Goal: Task Accomplishment & Management: Manage account settings

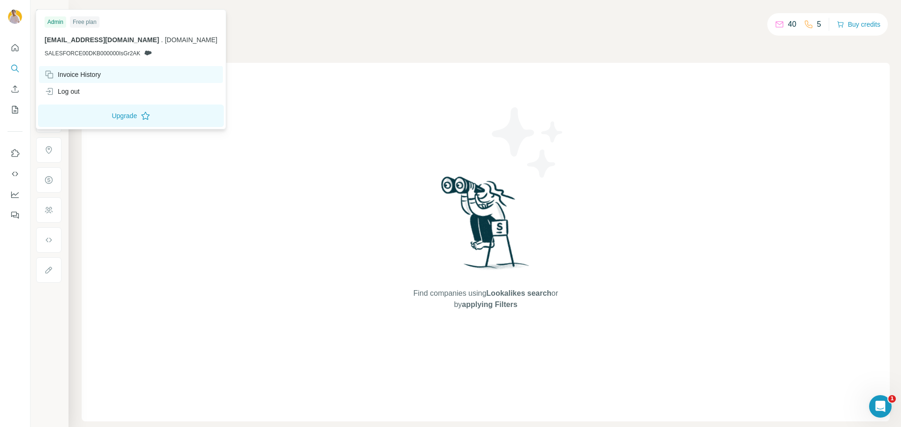
click at [74, 77] on div "Invoice History" at bounding box center [73, 74] width 56 height 9
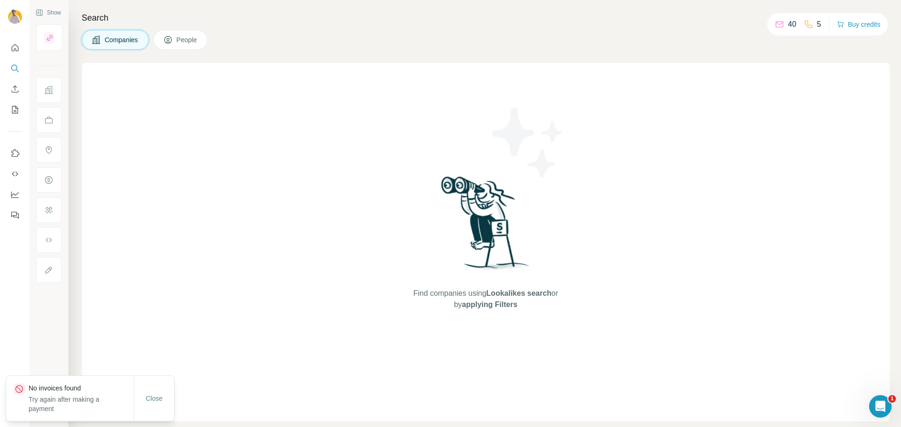
click at [57, 392] on p "No invoices found" at bounding box center [81, 388] width 105 height 9
click at [57, 393] on p "No invoices found" at bounding box center [81, 388] width 105 height 9
click at [82, 404] on p "Try again after making a payment" at bounding box center [81, 404] width 105 height 19
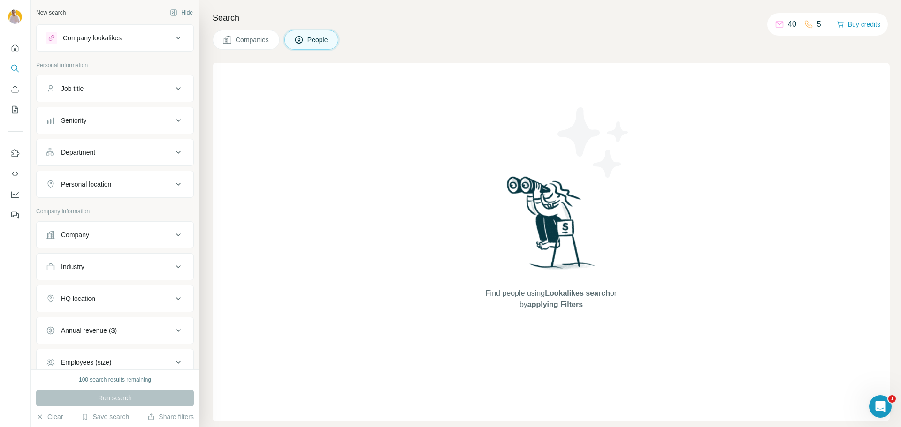
click at [110, 39] on div "Company lookalikes" at bounding box center [92, 37] width 59 height 9
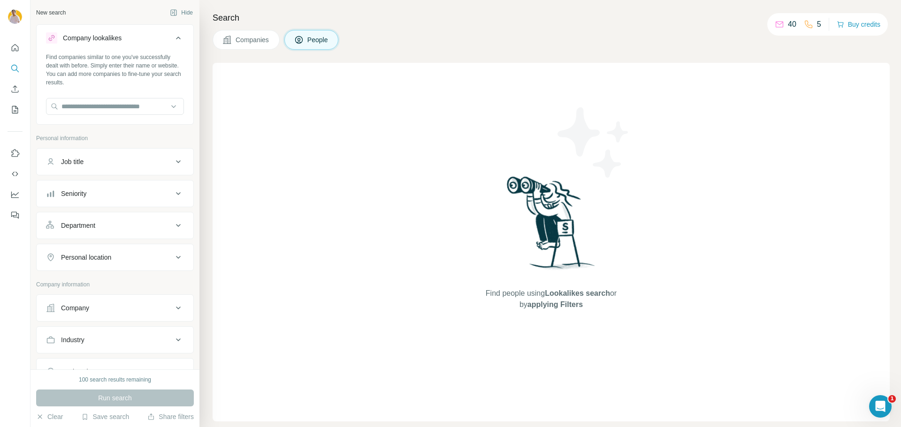
click at [110, 39] on div "Company lookalikes" at bounding box center [92, 37] width 59 height 9
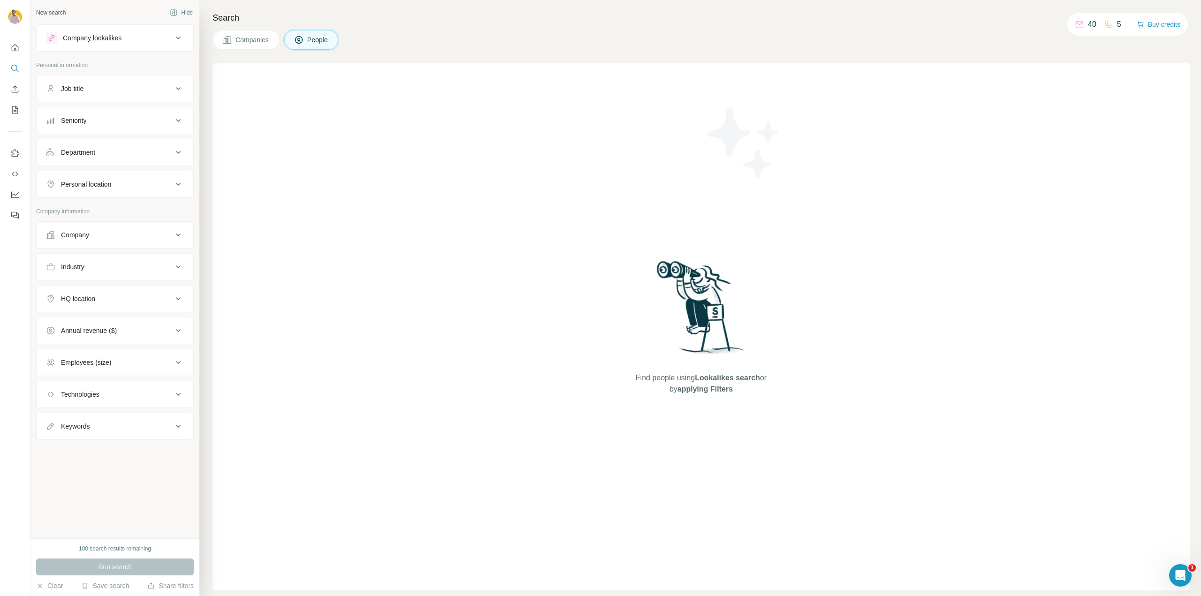
click at [129, 34] on div "Company lookalikes" at bounding box center [109, 37] width 127 height 11
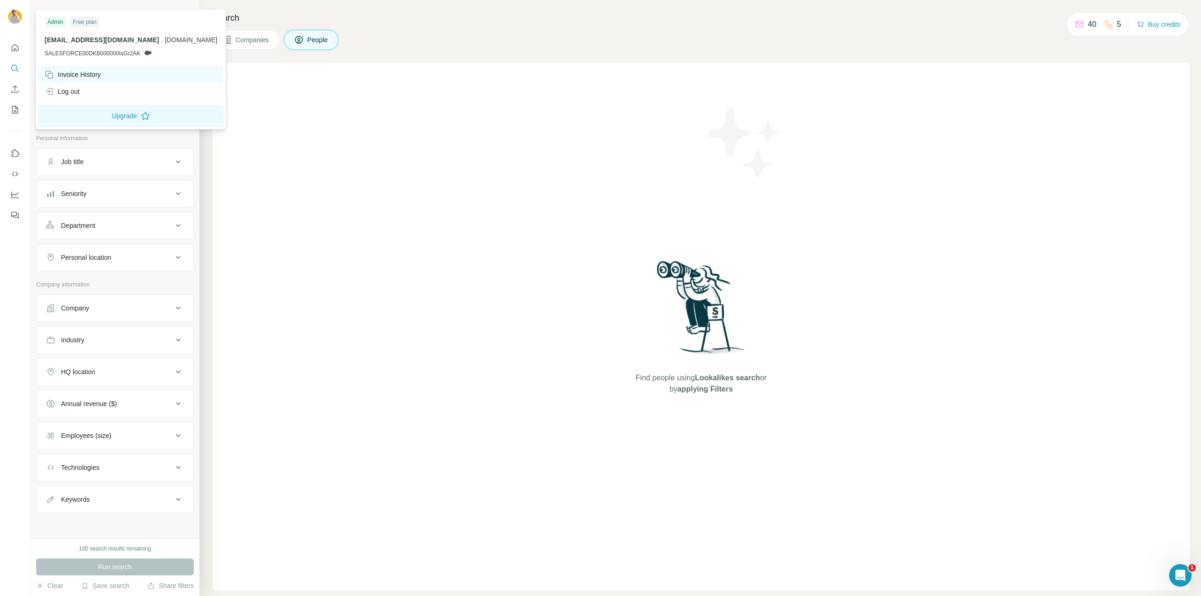
click at [87, 73] on div "Invoice History" at bounding box center [73, 74] width 56 height 9
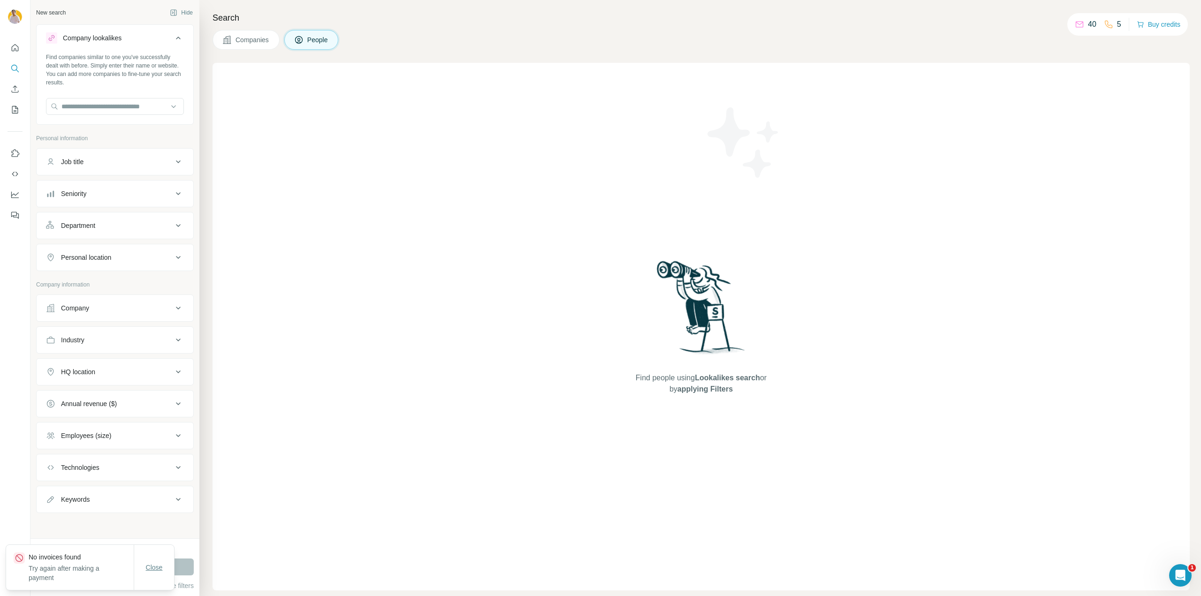
click at [157, 566] on span "Close" at bounding box center [154, 567] width 17 height 9
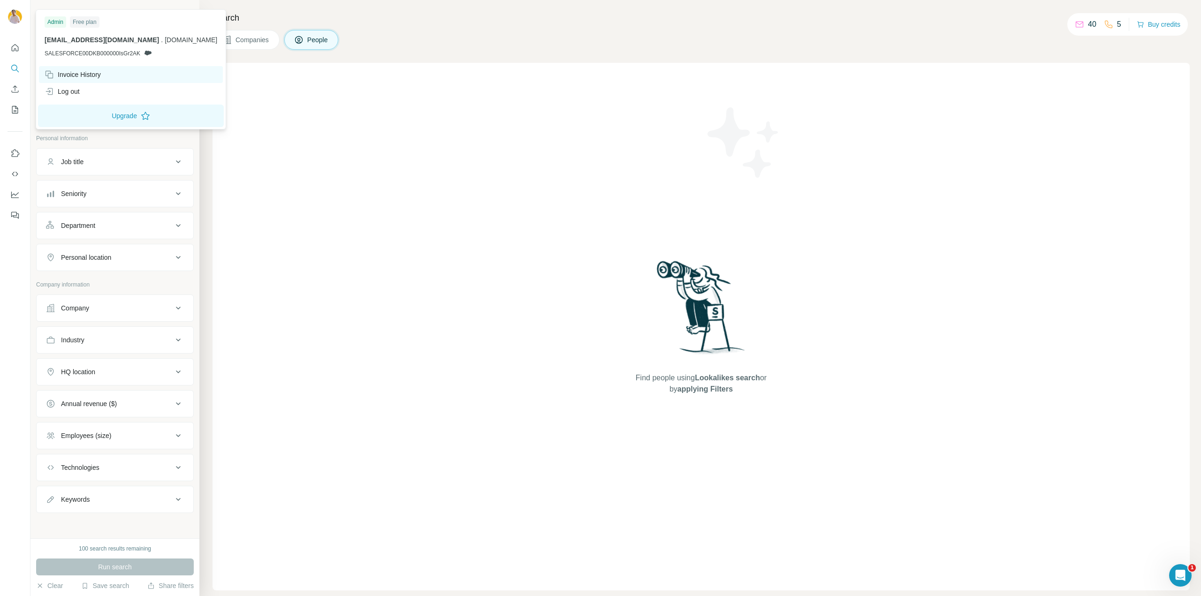
click at [76, 79] on div "Invoice History" at bounding box center [131, 74] width 184 height 17
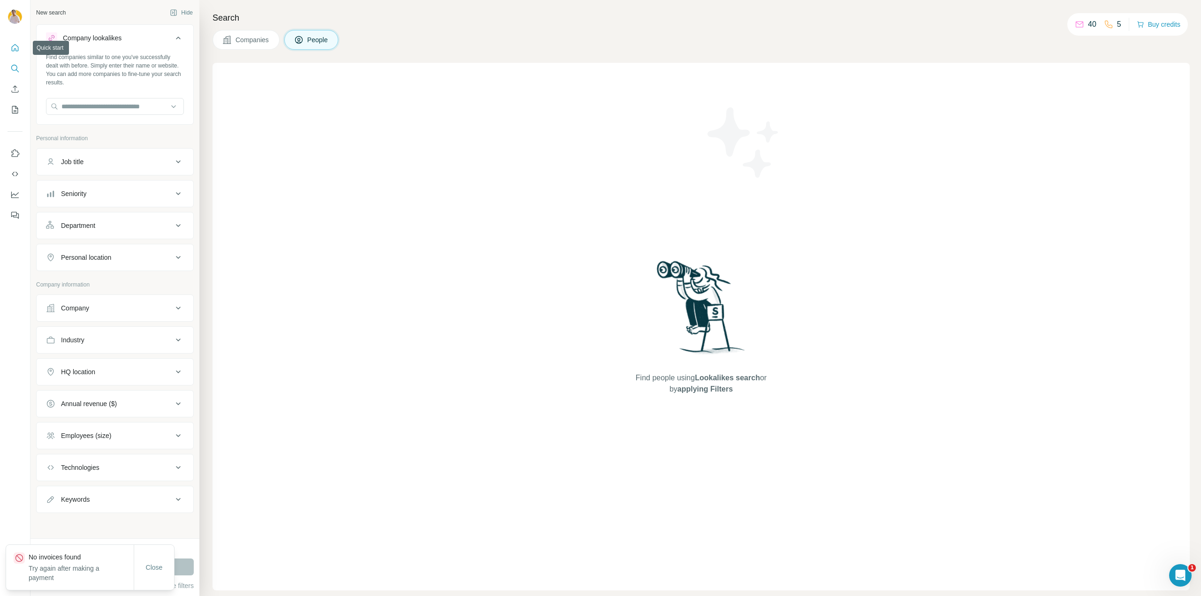
click at [12, 55] on button "Quick start" at bounding box center [15, 47] width 15 height 17
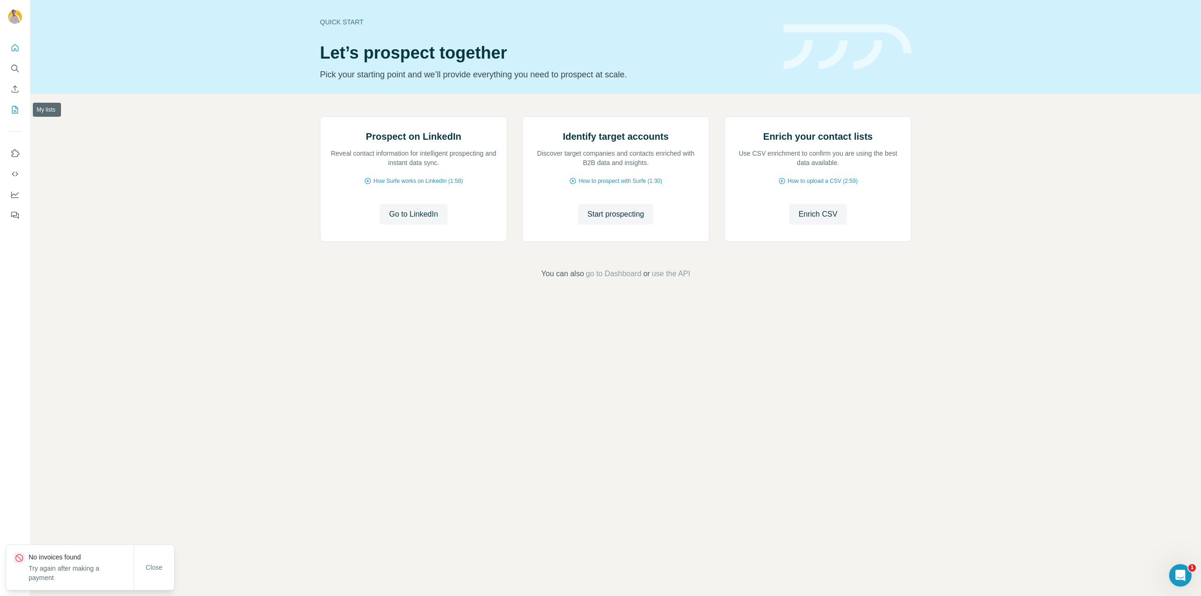
click at [8, 111] on button "My lists" at bounding box center [15, 109] width 15 height 17
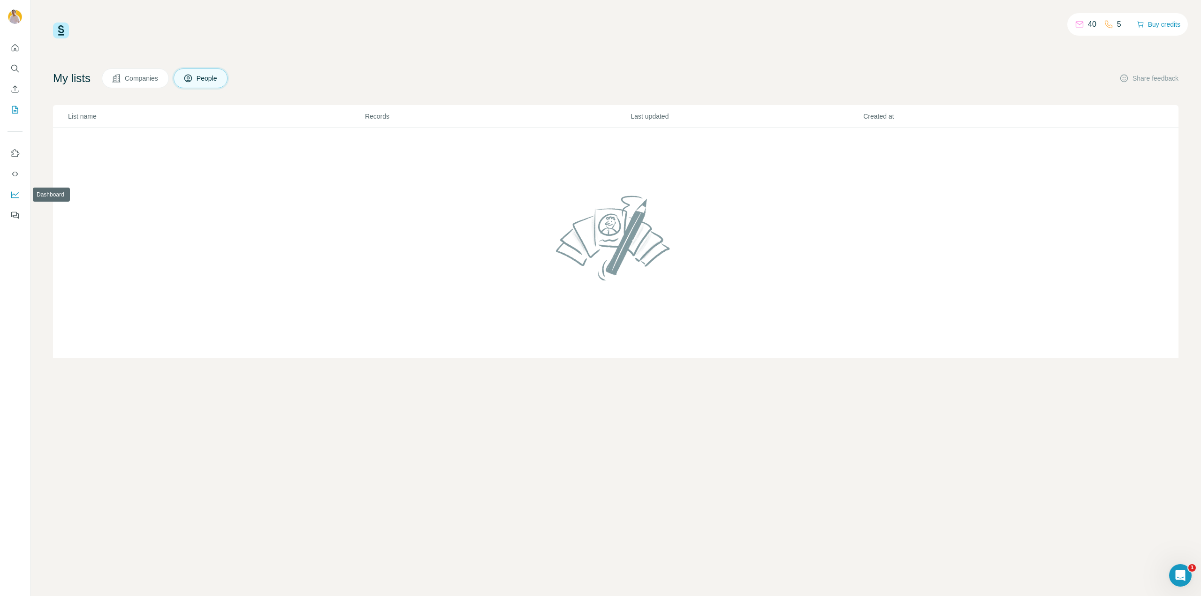
click at [13, 193] on icon "Dashboard" at bounding box center [14, 194] width 9 height 9
click at [169, 79] on button "Companies" at bounding box center [135, 79] width 67 height 20
click at [1178, 567] on icon "Ouvrir le Messenger Intercom" at bounding box center [1179, 574] width 15 height 15
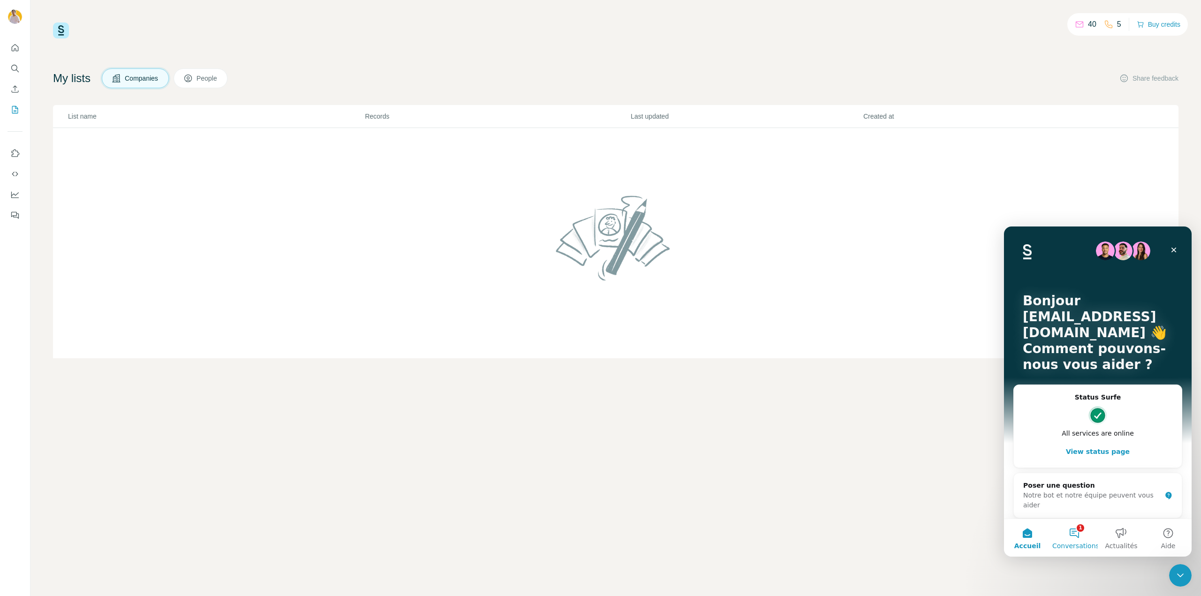
click at [1075, 527] on button "1 Conversations" at bounding box center [1074, 538] width 47 height 38
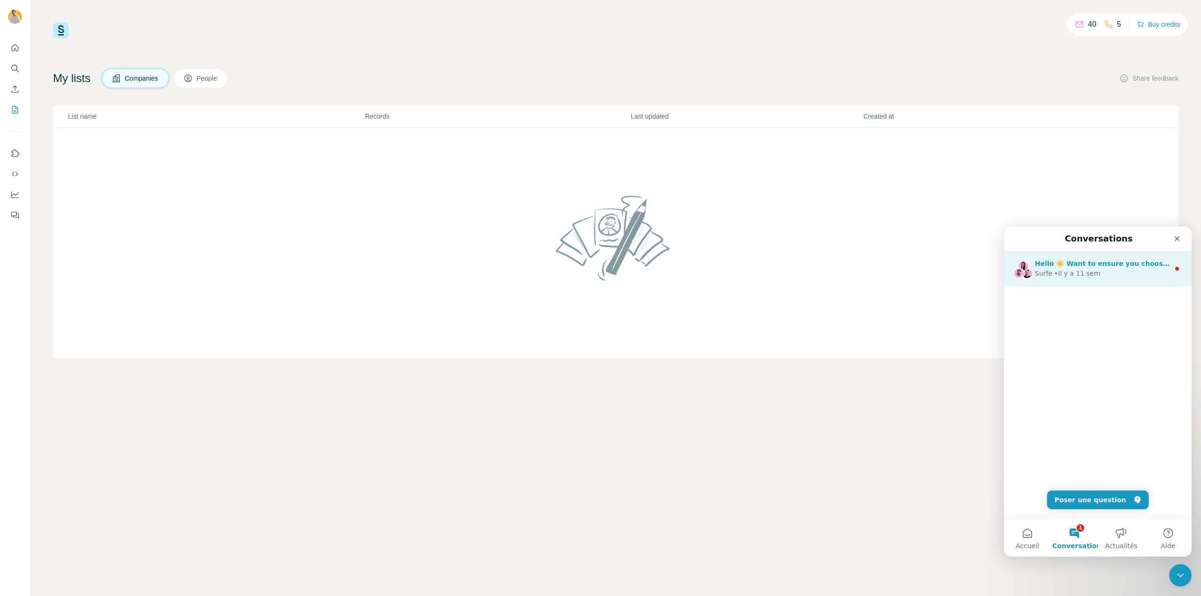
click at [1105, 268] on div "Hello ☀️ Want to ensure you choose the most suitable Surfe plan for you and you…" at bounding box center [1102, 264] width 135 height 10
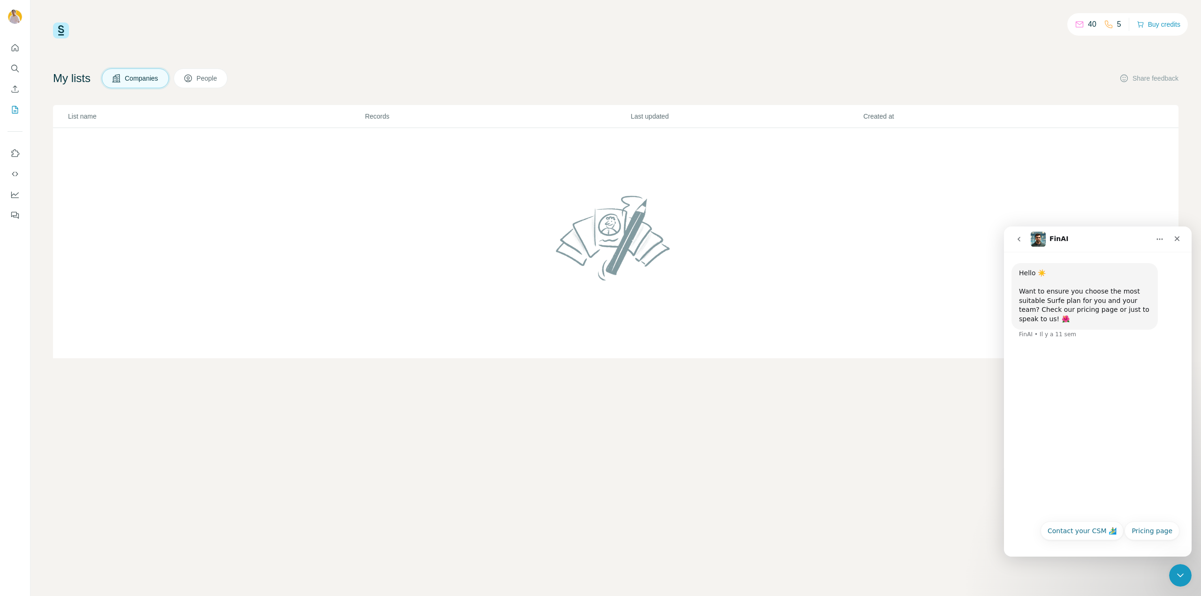
click at [1068, 305] on div "Hello ☀️ Want to ensure you choose the most suitable Surfe plan for you and you…" at bounding box center [1084, 296] width 131 height 55
click at [1181, 572] on icon "Fermer le Messenger Intercom" at bounding box center [1178, 574] width 11 height 11
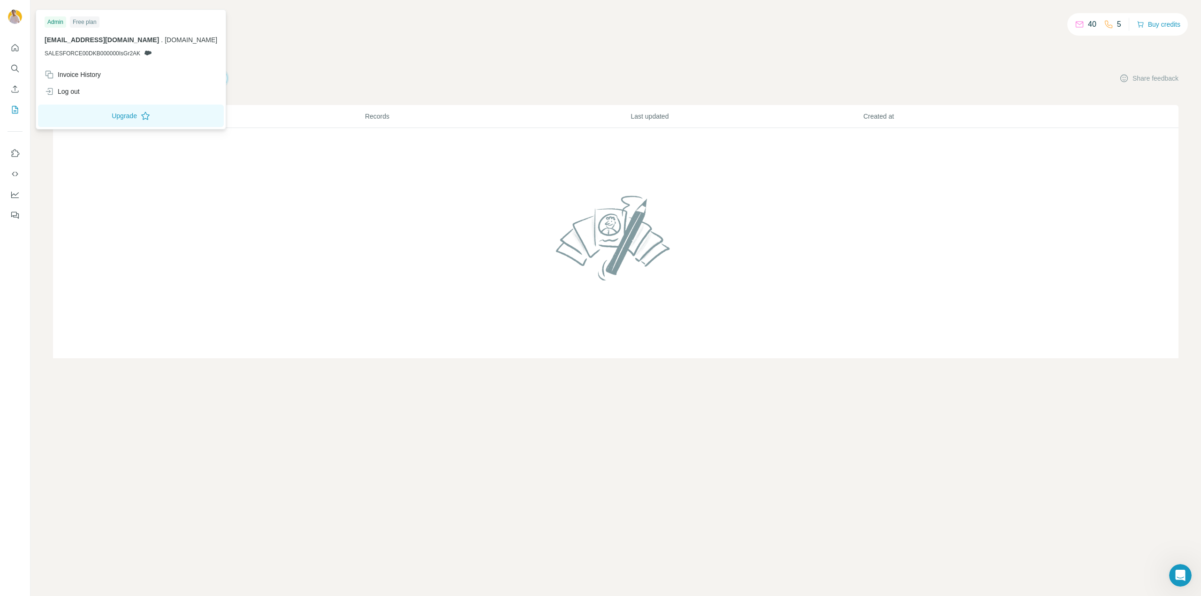
click at [15, 16] on img at bounding box center [15, 16] width 15 height 15
click at [95, 74] on div "Invoice History" at bounding box center [73, 74] width 56 height 9
